Goal: Information Seeking & Learning: Learn about a topic

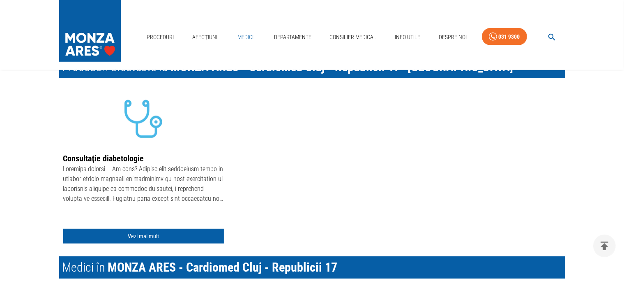
click at [242, 29] on link "Medici" at bounding box center [246, 37] width 26 height 17
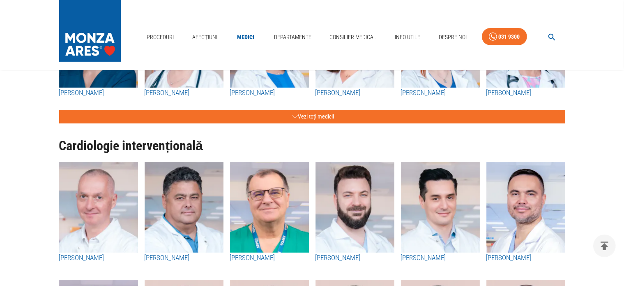
scroll to position [214, 0]
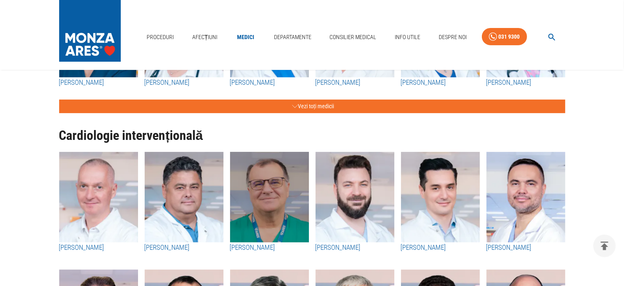
click at [293, 215] on img "button" at bounding box center [269, 197] width 79 height 90
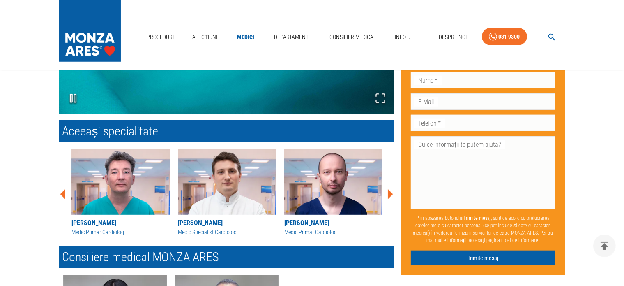
scroll to position [691, 0]
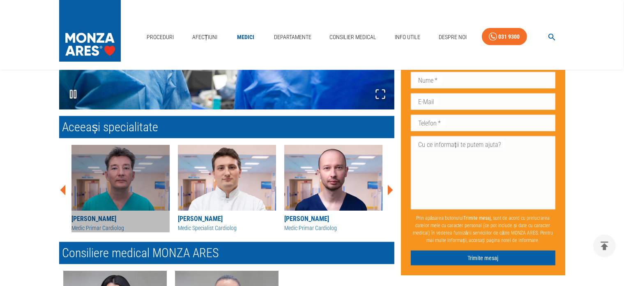
click at [134, 174] on img at bounding box center [121, 178] width 98 height 66
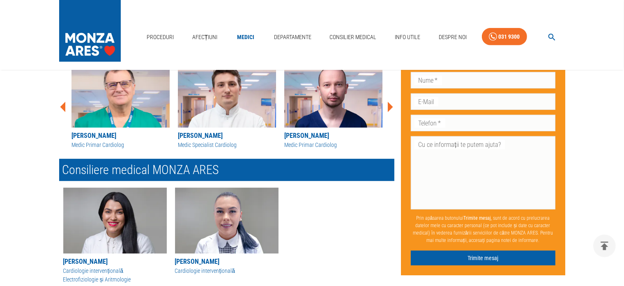
scroll to position [378, 0]
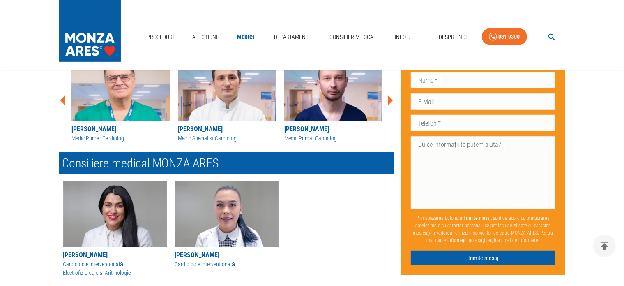
click at [388, 102] on icon at bounding box center [390, 100] width 5 height 10
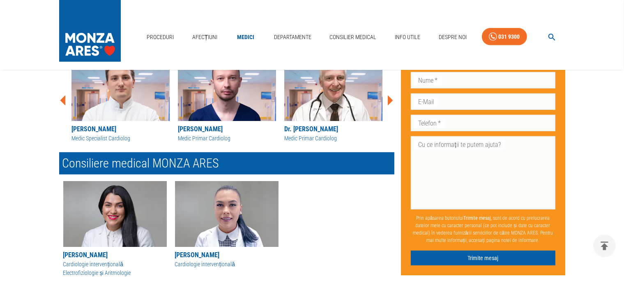
click at [388, 102] on icon at bounding box center [390, 100] width 5 height 10
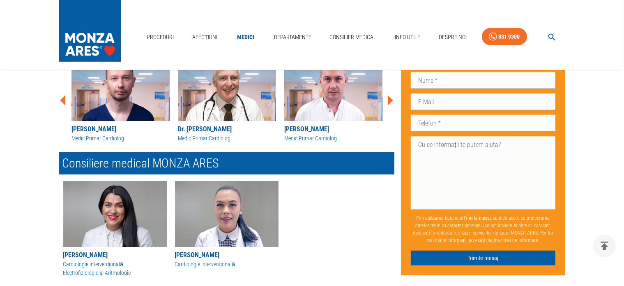
click at [388, 102] on icon at bounding box center [390, 100] width 5 height 10
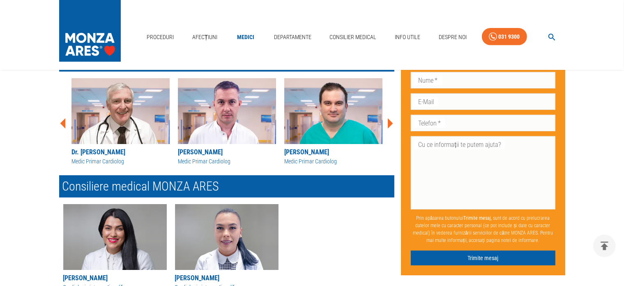
scroll to position [345, 0]
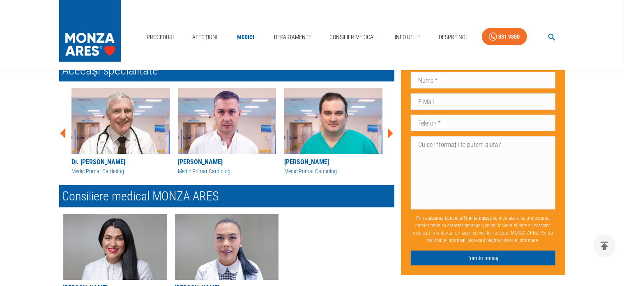
click at [388, 102] on div "[PERSON_NAME] Medic Primar Cardiolog [PERSON_NAME] Medic primar cardiolog [PERS…" at bounding box center [224, 129] width 342 height 97
click at [388, 131] on icon at bounding box center [390, 133] width 25 height 25
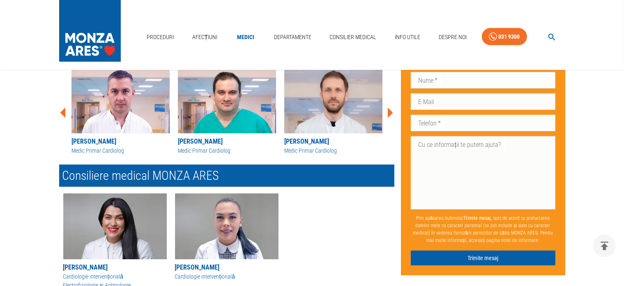
scroll to position [362, 0]
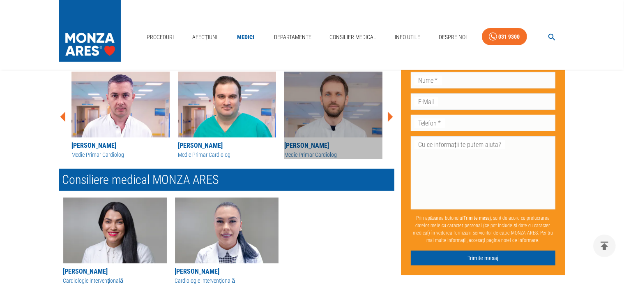
click at [314, 123] on img at bounding box center [333, 105] width 98 height 66
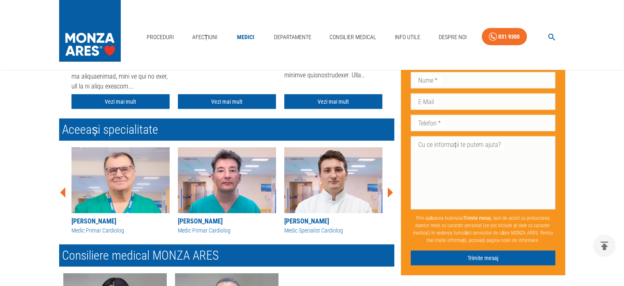
scroll to position [312, 0]
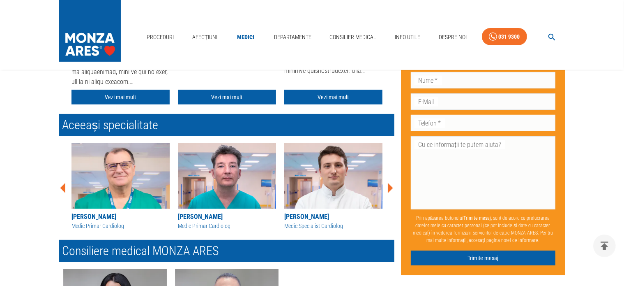
click at [390, 186] on icon at bounding box center [390, 188] width 5 height 10
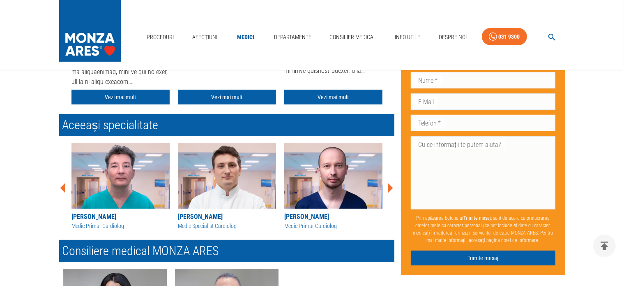
click at [390, 186] on icon at bounding box center [390, 188] width 5 height 10
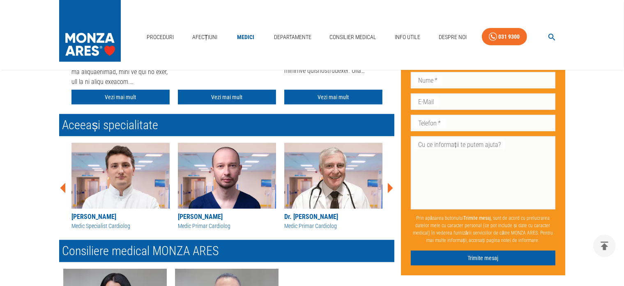
click at [390, 186] on icon at bounding box center [390, 188] width 5 height 10
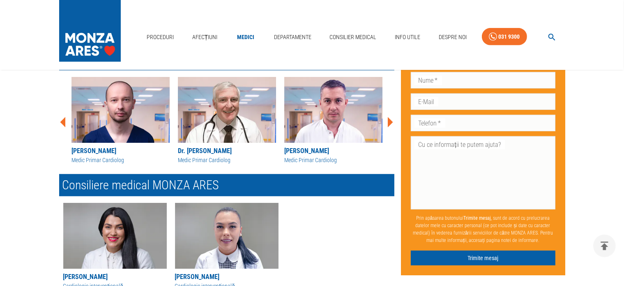
scroll to position [362, 0]
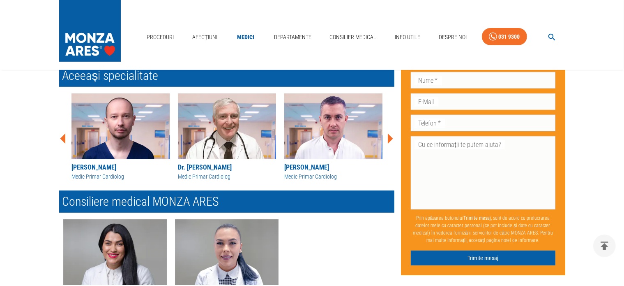
click at [390, 136] on icon at bounding box center [390, 139] width 5 height 10
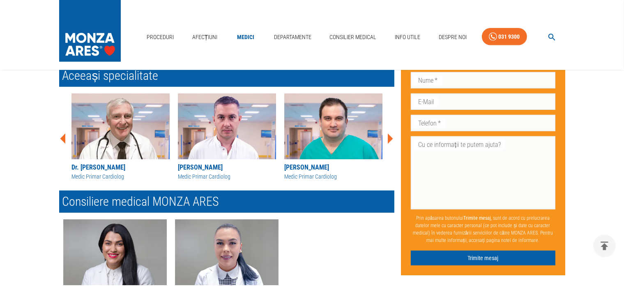
click at [390, 136] on icon at bounding box center [390, 139] width 5 height 10
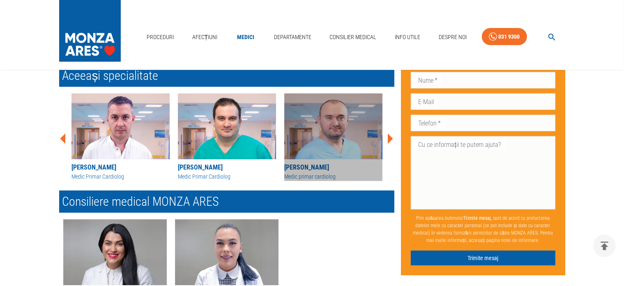
click at [338, 111] on img at bounding box center [333, 126] width 98 height 66
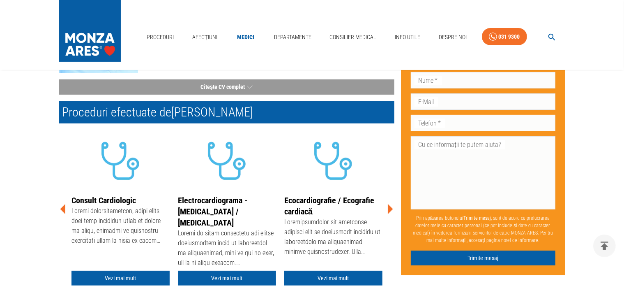
scroll to position [148, 0]
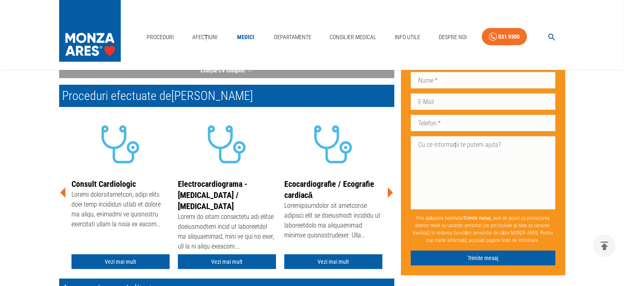
click at [390, 189] on icon at bounding box center [390, 192] width 5 height 10
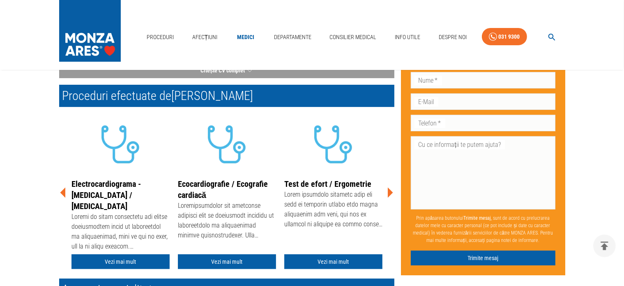
click at [390, 189] on icon at bounding box center [390, 192] width 5 height 10
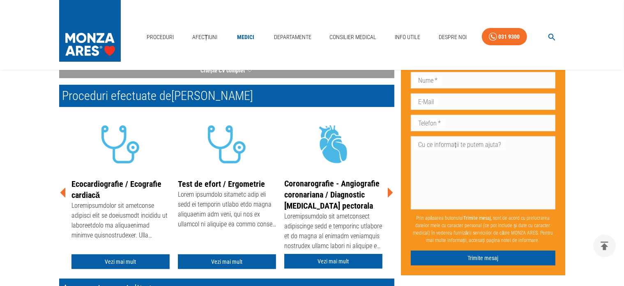
click at [390, 189] on icon at bounding box center [390, 192] width 5 height 10
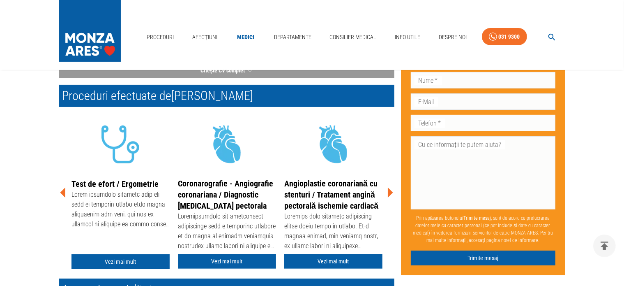
click at [387, 192] on icon at bounding box center [390, 192] width 25 height 25
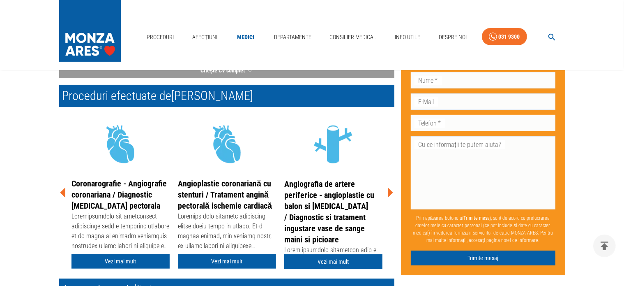
scroll to position [181, 0]
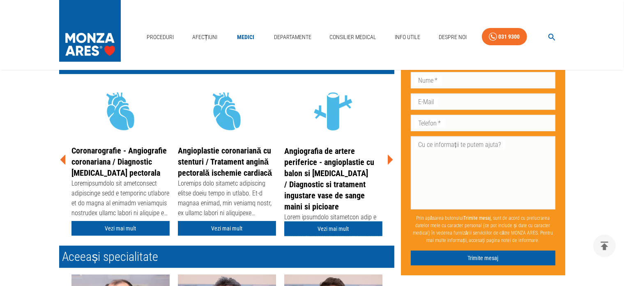
click at [389, 159] on icon at bounding box center [390, 160] width 5 height 10
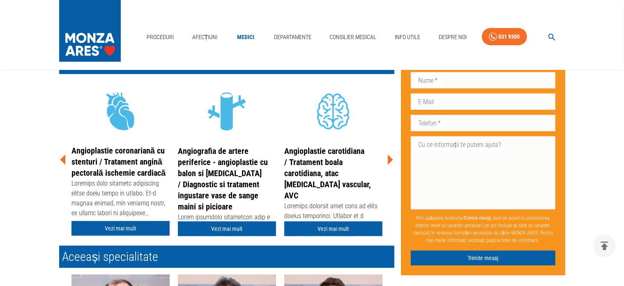
click at [389, 159] on icon at bounding box center [390, 160] width 5 height 10
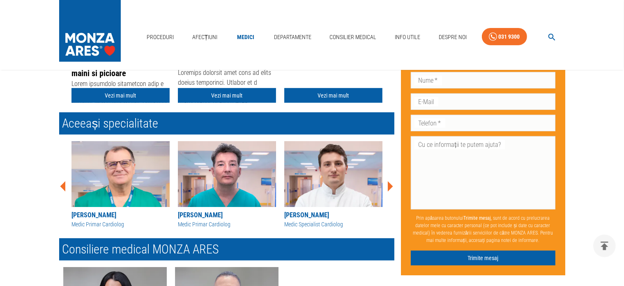
scroll to position [329, 0]
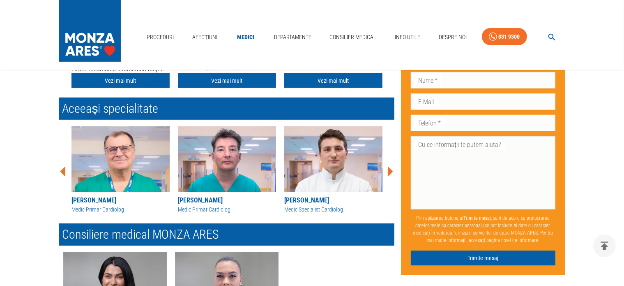
click at [390, 167] on icon at bounding box center [390, 171] width 25 height 25
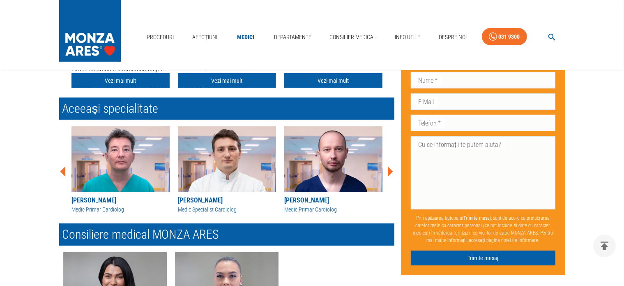
click at [390, 167] on icon at bounding box center [390, 171] width 25 height 25
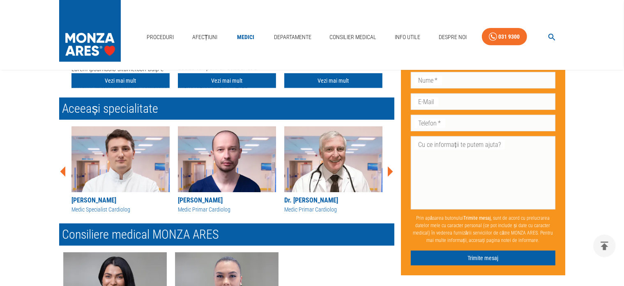
click at [390, 167] on icon at bounding box center [390, 171] width 25 height 25
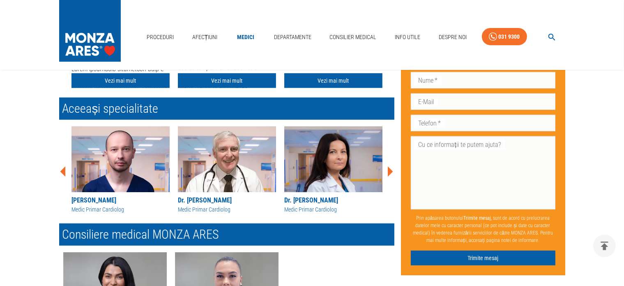
click at [390, 167] on icon at bounding box center [390, 171] width 25 height 25
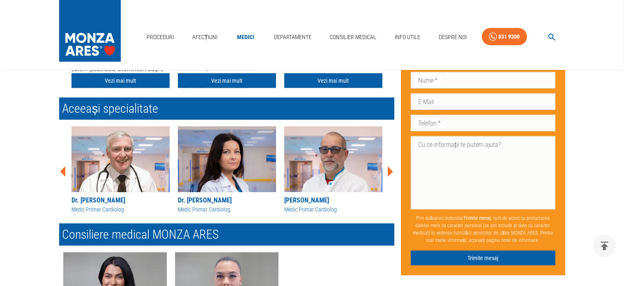
click at [390, 167] on icon at bounding box center [390, 171] width 25 height 25
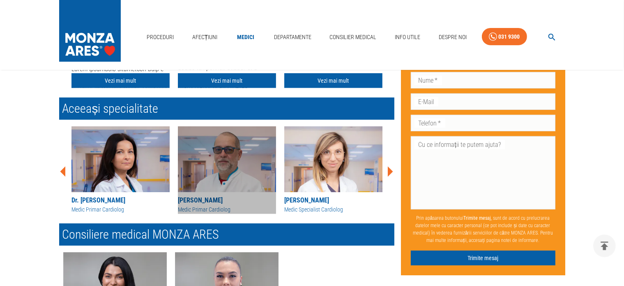
click at [251, 153] on img at bounding box center [227, 159] width 98 height 66
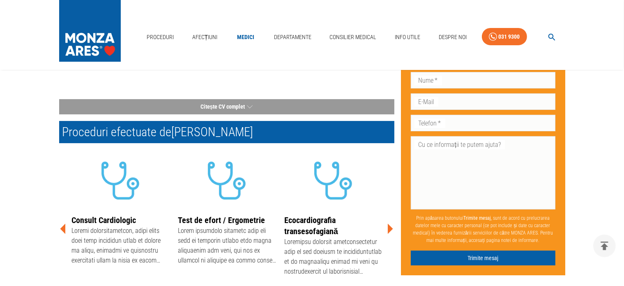
scroll to position [115, 0]
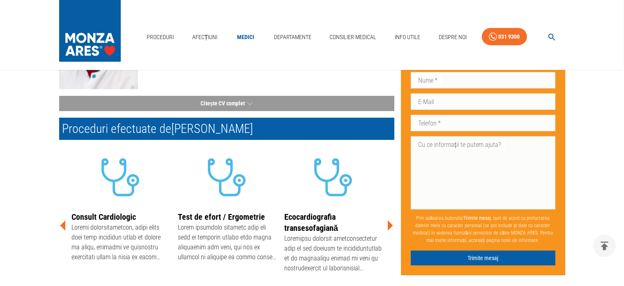
click at [386, 226] on icon at bounding box center [390, 225] width 25 height 25
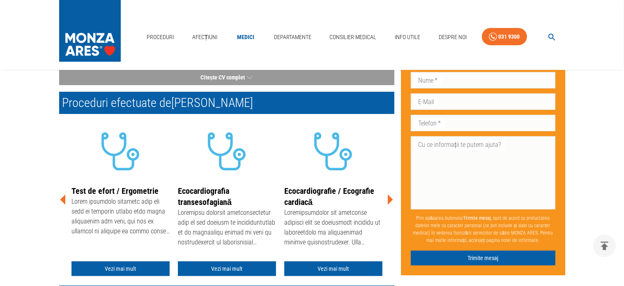
scroll to position [148, 0]
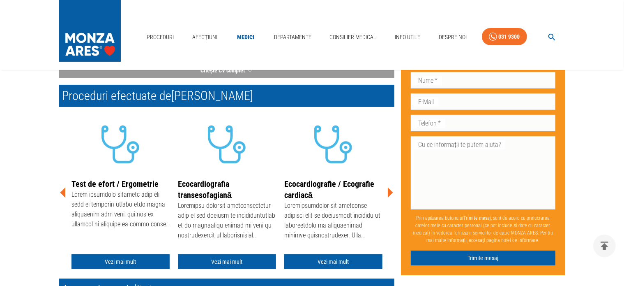
click at [388, 190] on icon at bounding box center [390, 192] width 25 height 25
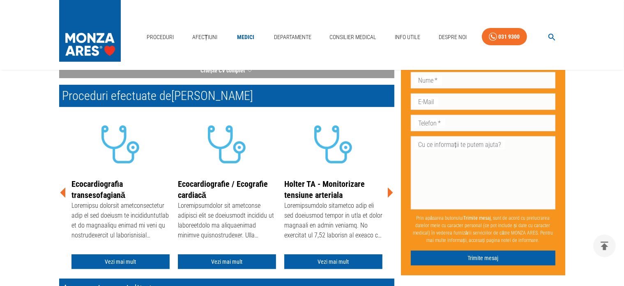
click at [388, 190] on icon at bounding box center [390, 192] width 25 height 25
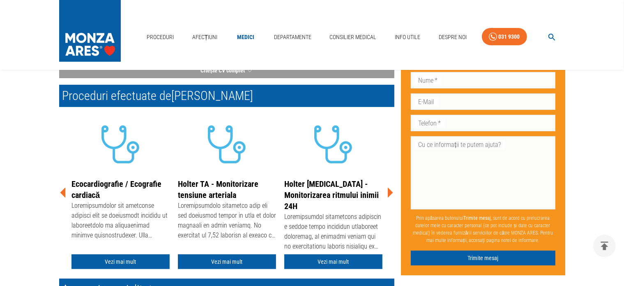
click at [388, 190] on icon at bounding box center [390, 192] width 25 height 25
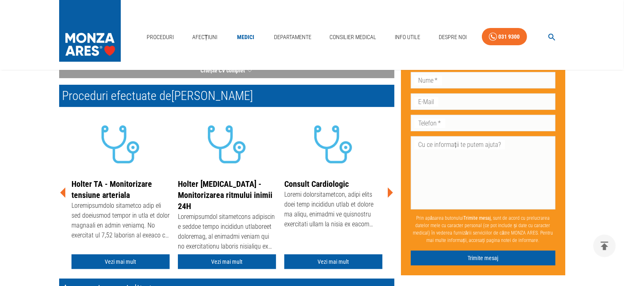
click at [388, 190] on icon at bounding box center [390, 192] width 25 height 25
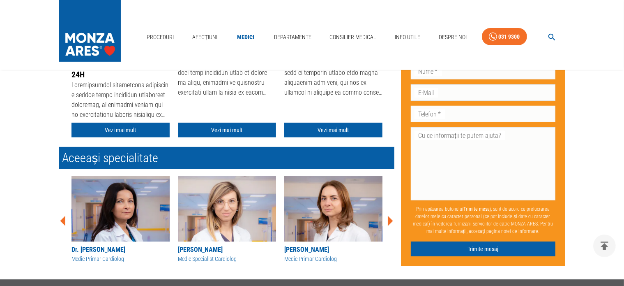
scroll to position [312, 0]
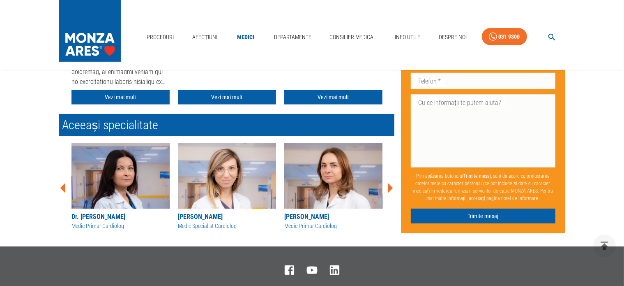
click at [393, 187] on icon at bounding box center [390, 188] width 5 height 10
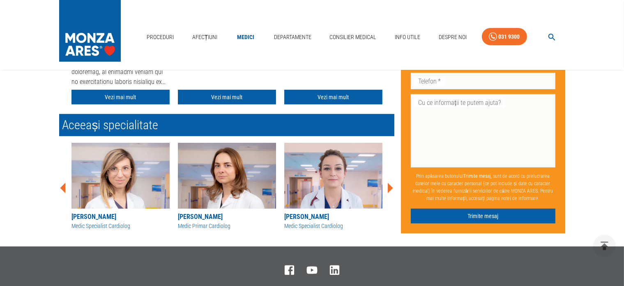
click at [393, 187] on icon at bounding box center [390, 188] width 5 height 10
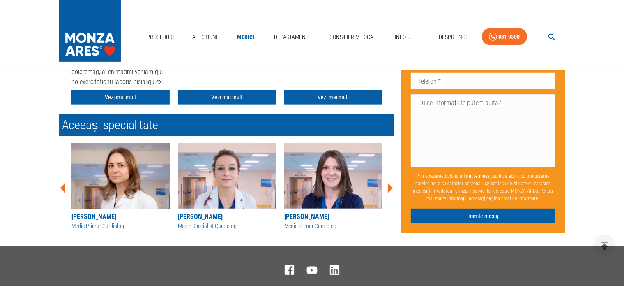
click at [393, 187] on icon at bounding box center [390, 188] width 5 height 10
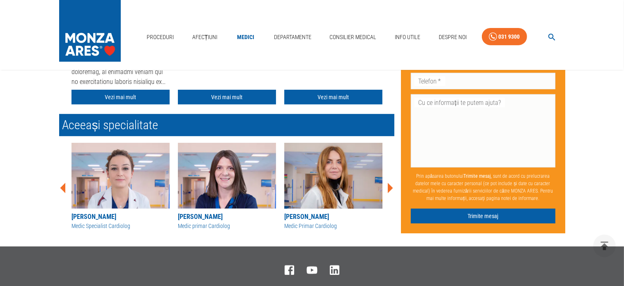
click at [393, 187] on icon at bounding box center [390, 188] width 5 height 10
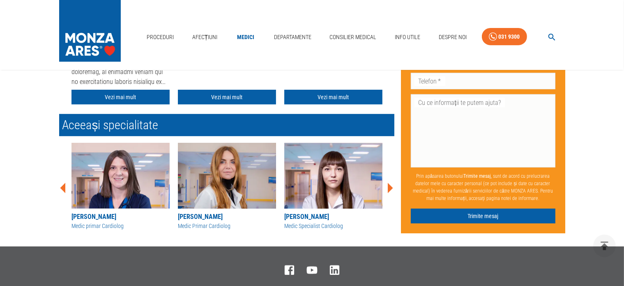
click at [393, 187] on icon at bounding box center [390, 188] width 5 height 10
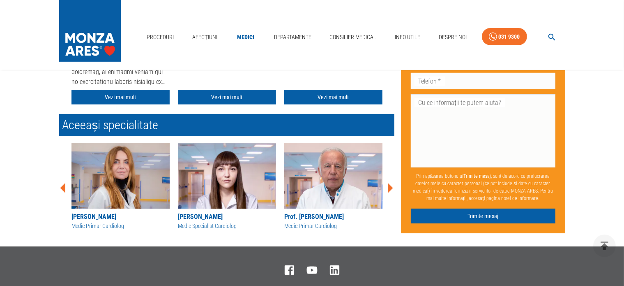
click at [393, 187] on icon at bounding box center [390, 188] width 5 height 10
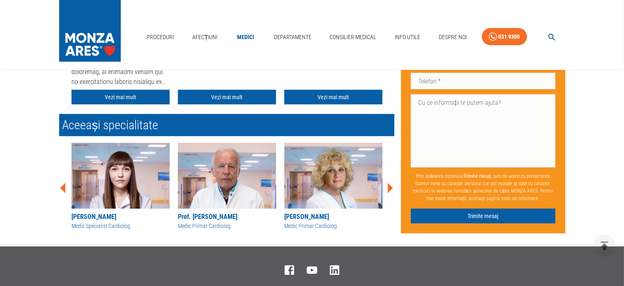
click at [393, 187] on icon at bounding box center [390, 188] width 5 height 10
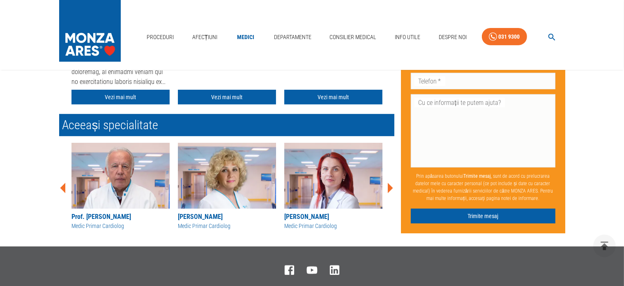
click at [393, 187] on icon at bounding box center [390, 188] width 5 height 10
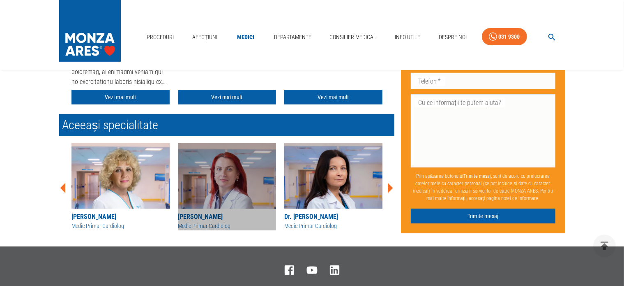
click at [243, 193] on img at bounding box center [227, 176] width 98 height 66
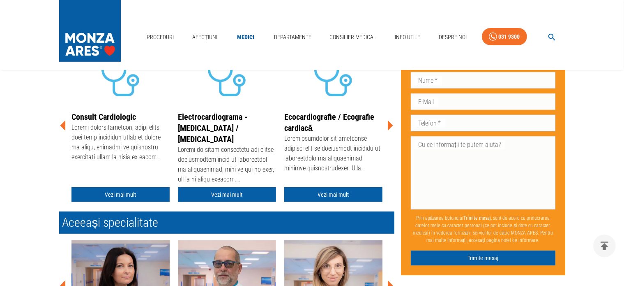
scroll to position [181, 0]
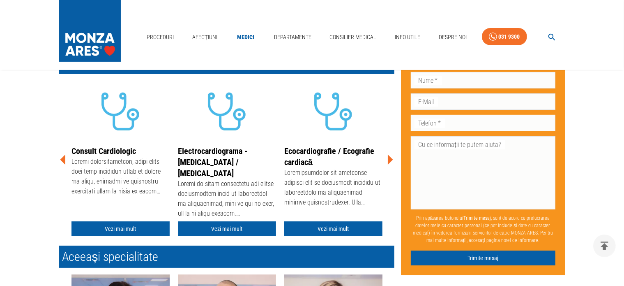
click at [390, 156] on icon at bounding box center [390, 159] width 25 height 25
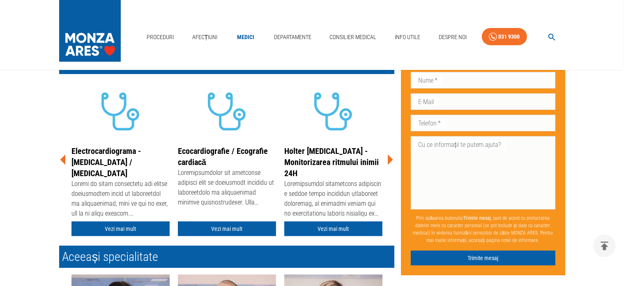
click at [390, 156] on icon at bounding box center [390, 159] width 25 height 25
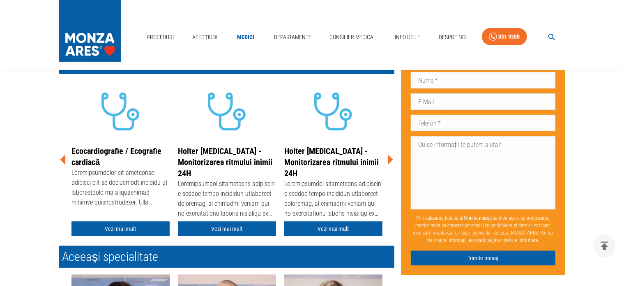
click at [390, 156] on icon at bounding box center [390, 159] width 25 height 25
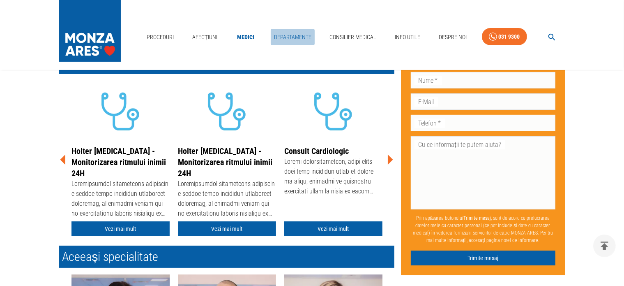
click at [289, 29] on link "Departamente" at bounding box center [293, 37] width 44 height 17
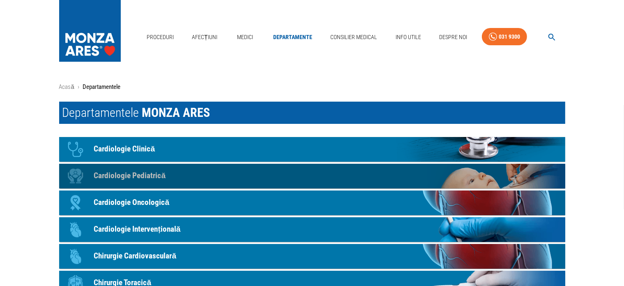
click at [138, 171] on p "Cardiologie Pediatrică" at bounding box center [130, 176] width 72 height 12
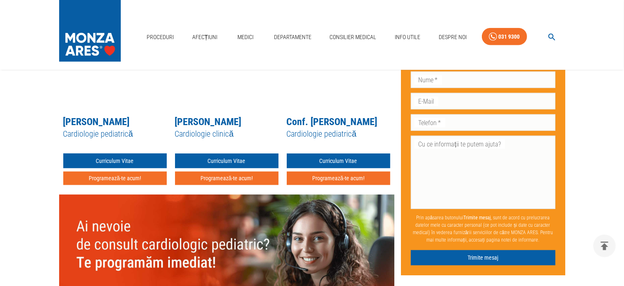
scroll to position [871, 0]
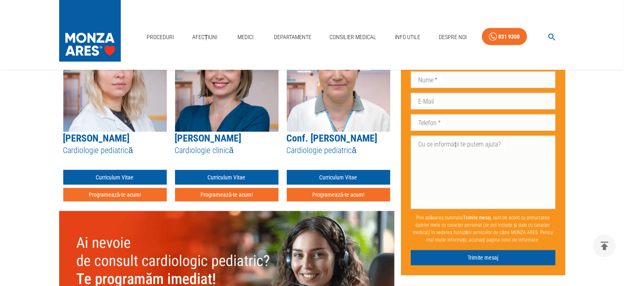
click at [336, 72] on img at bounding box center [339, 80] width 104 height 103
click at [337, 170] on link "Curriculum Vitae" at bounding box center [339, 177] width 104 height 15
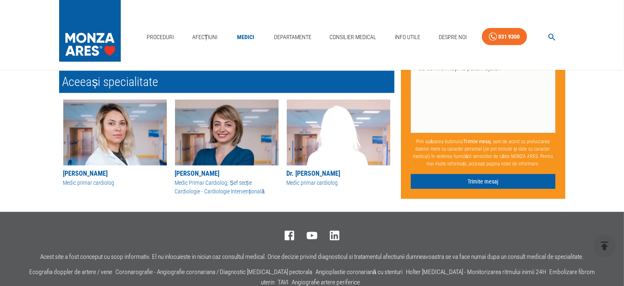
scroll to position [493, 0]
